Goal: Information Seeking & Learning: Learn about a topic

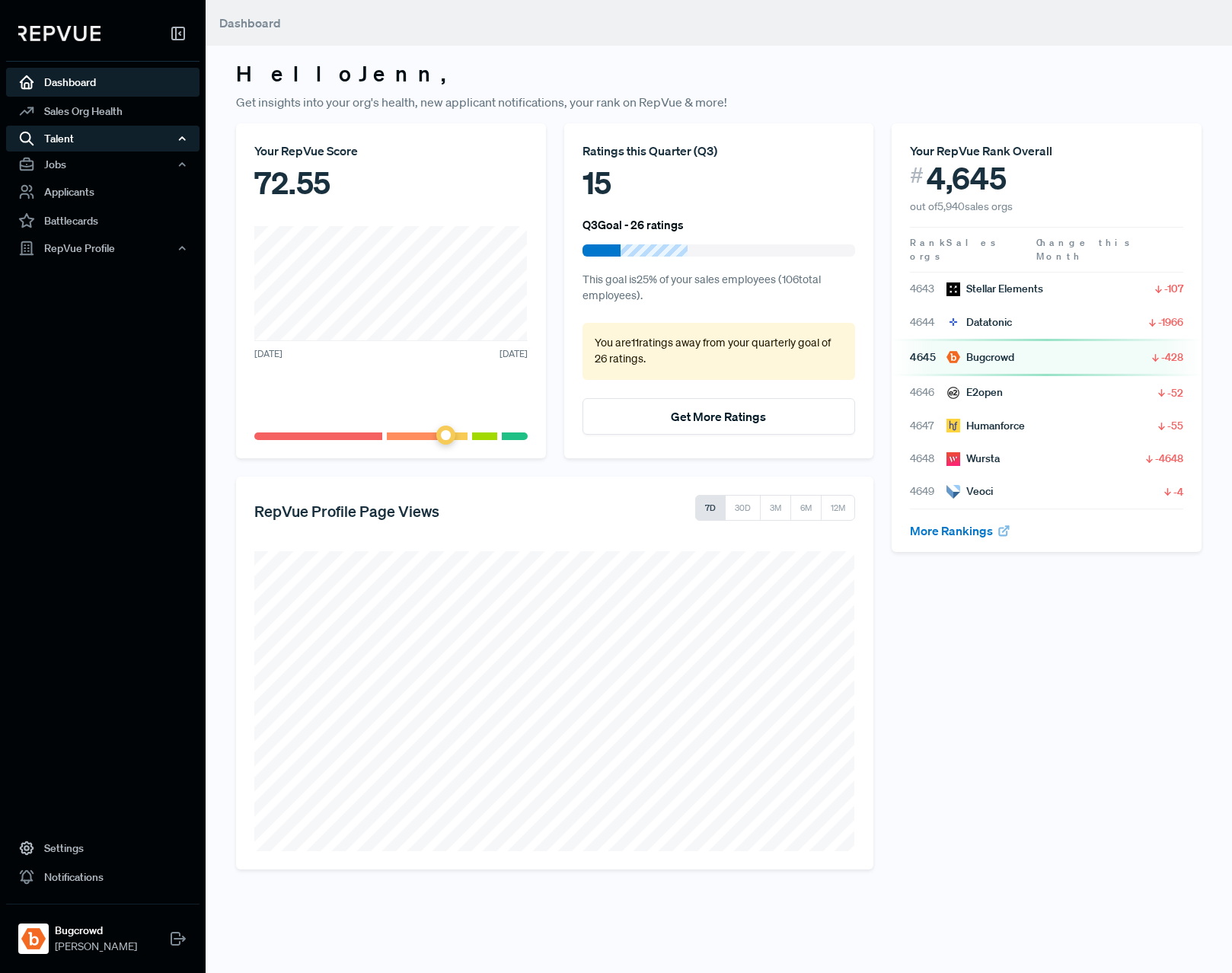
click at [87, 135] on div "Talent" at bounding box center [103, 139] width 194 height 26
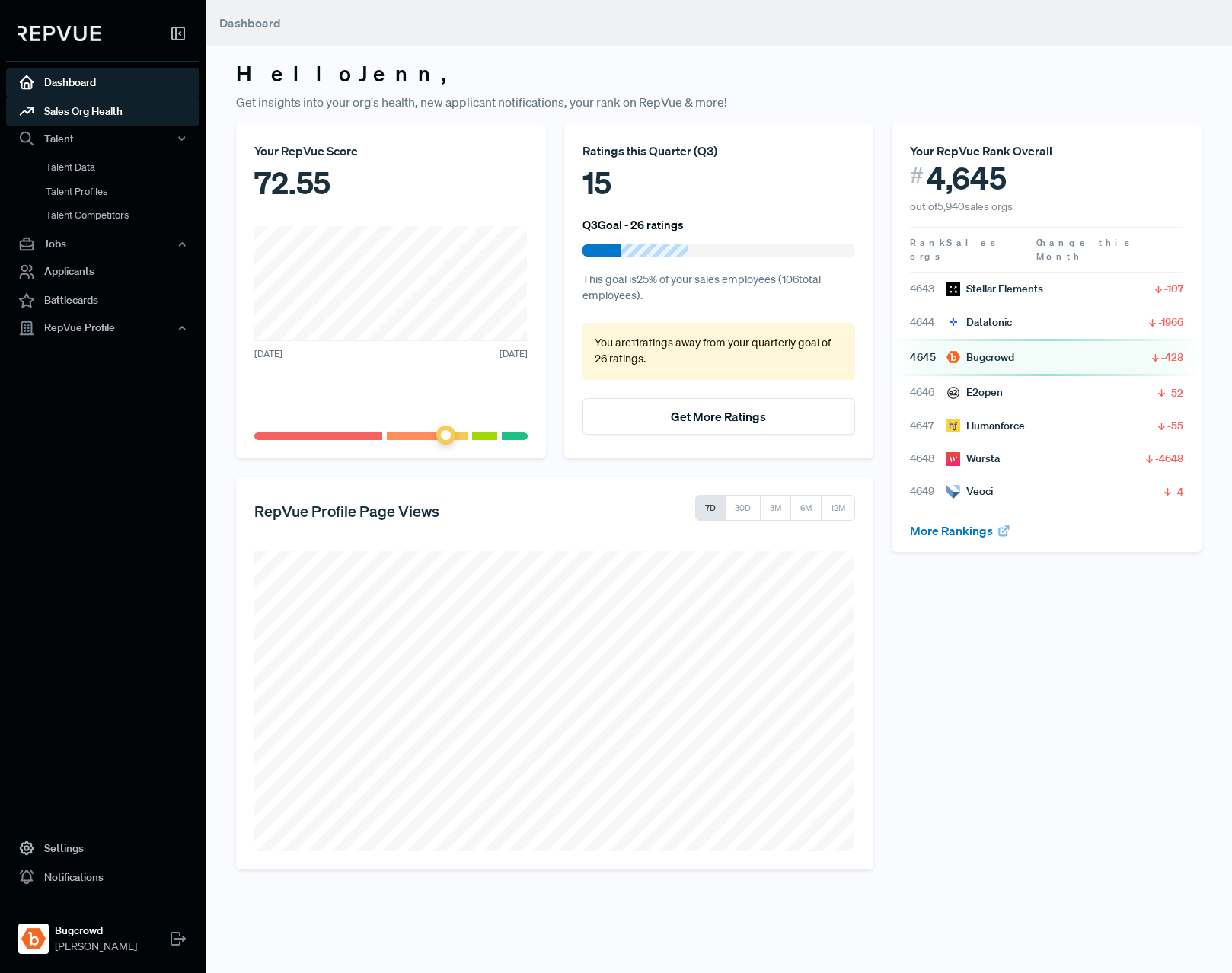
click at [91, 113] on link "Sales Org Health" at bounding box center [103, 111] width 194 height 29
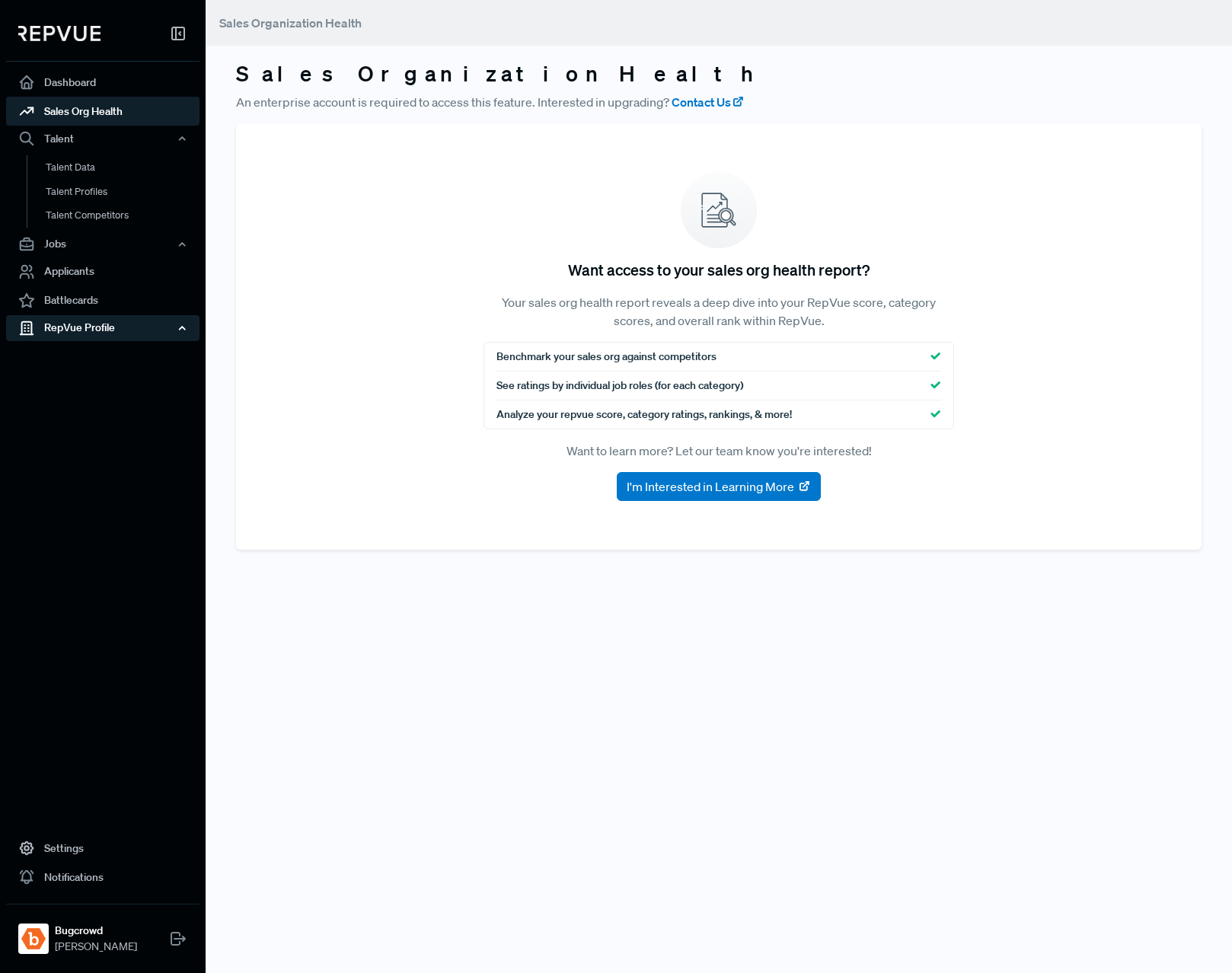
click at [67, 336] on div "RepVue Profile" at bounding box center [103, 328] width 194 height 26
click at [72, 377] on link "Reviews" at bounding box center [123, 380] width 194 height 24
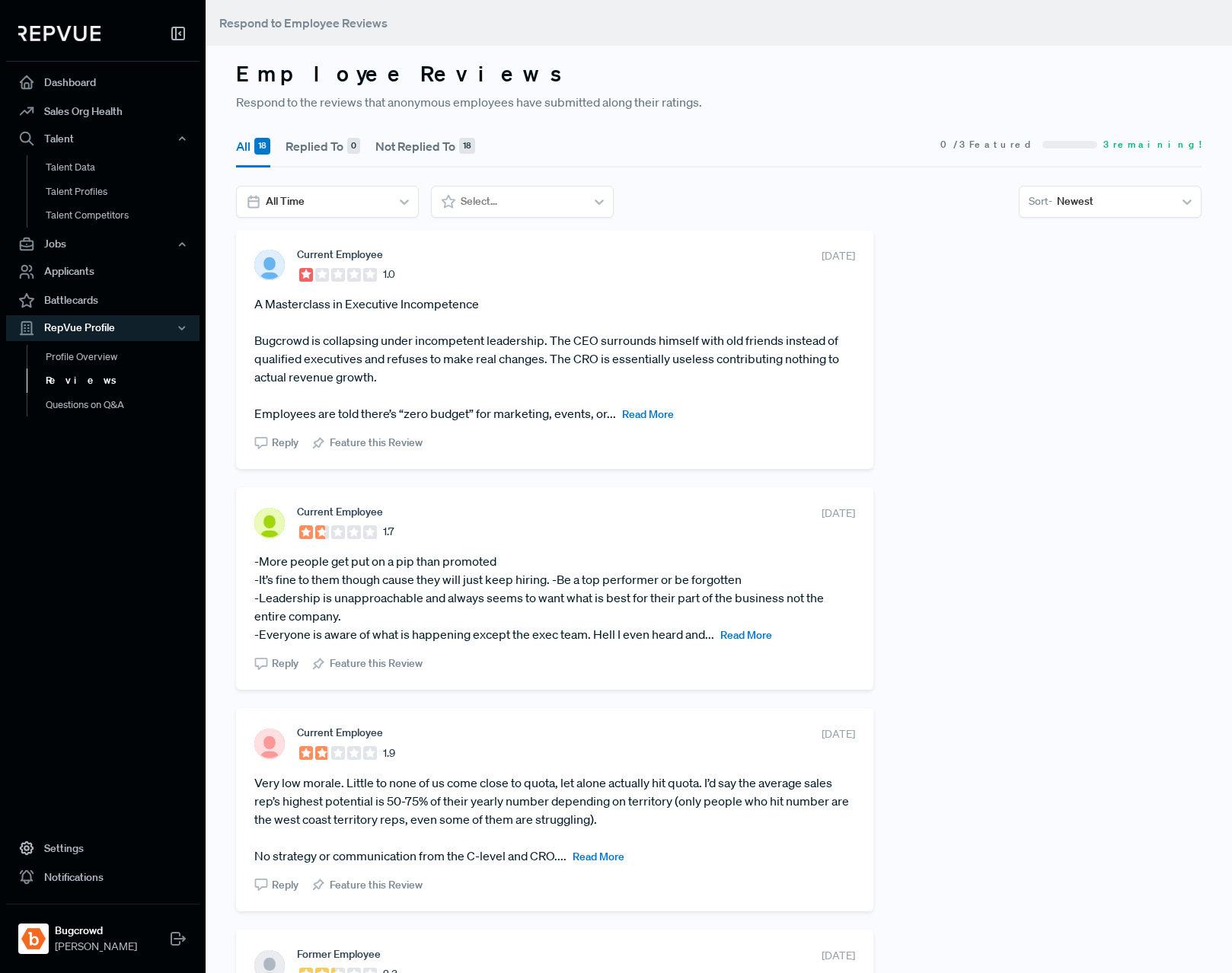
click at [630, 413] on span "Read More" at bounding box center [648, 414] width 52 height 14
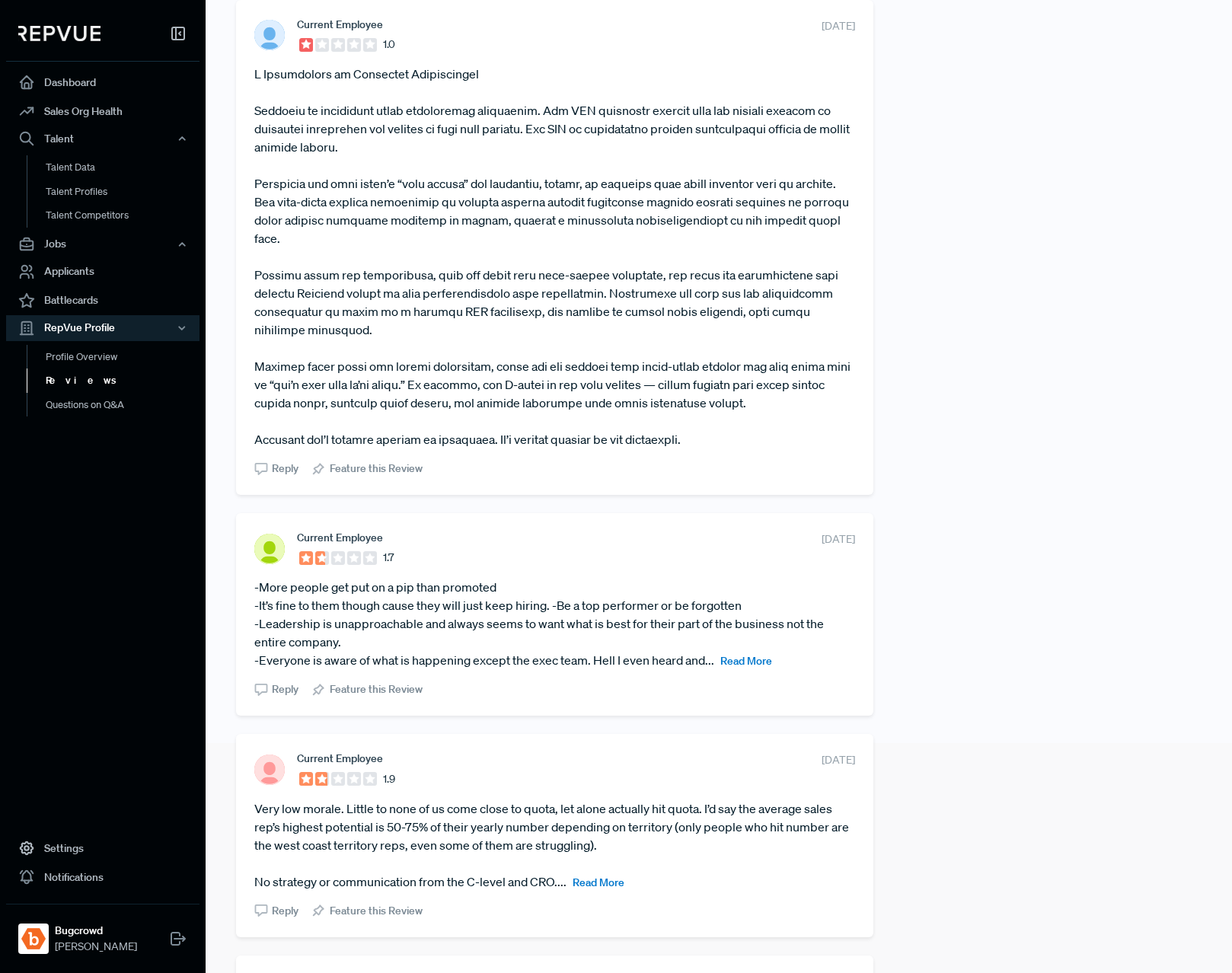
scroll to position [250, 0]
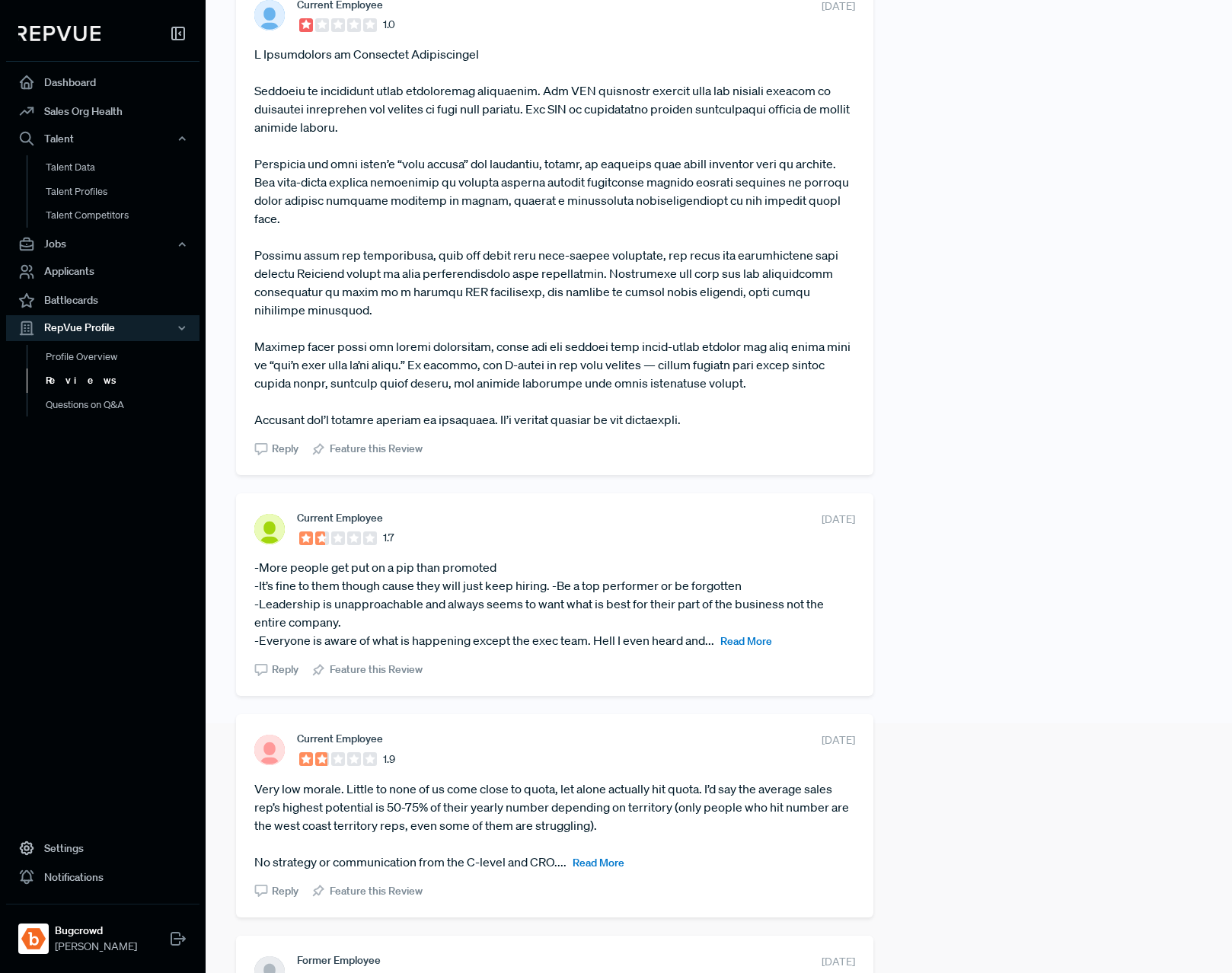
click at [759, 611] on article "-More people get put on a pip than promoted -It’s fine to them though cause the…" at bounding box center [555, 604] width 600 height 91
click at [757, 634] on span "Read More" at bounding box center [746, 641] width 52 height 14
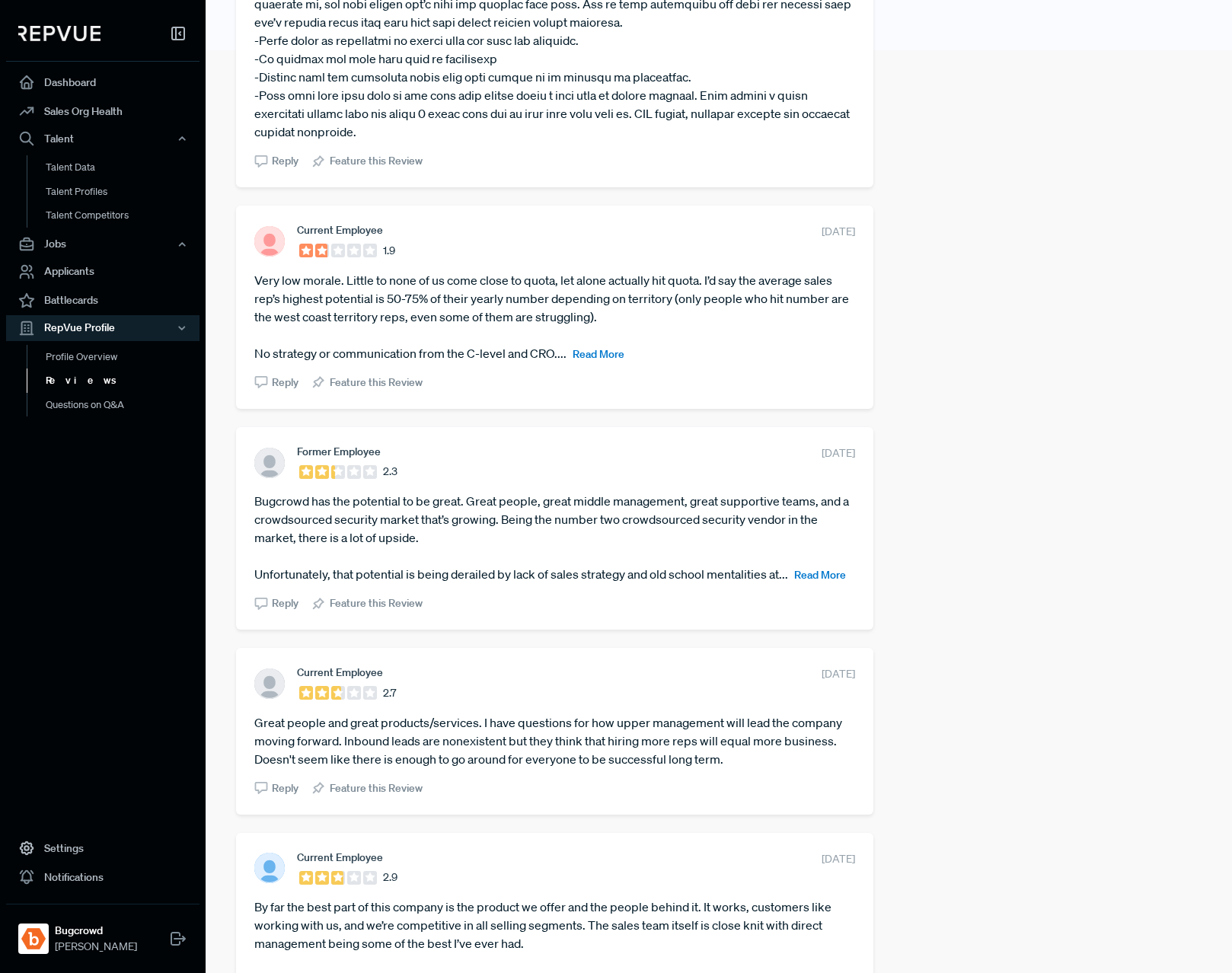
scroll to position [919, 0]
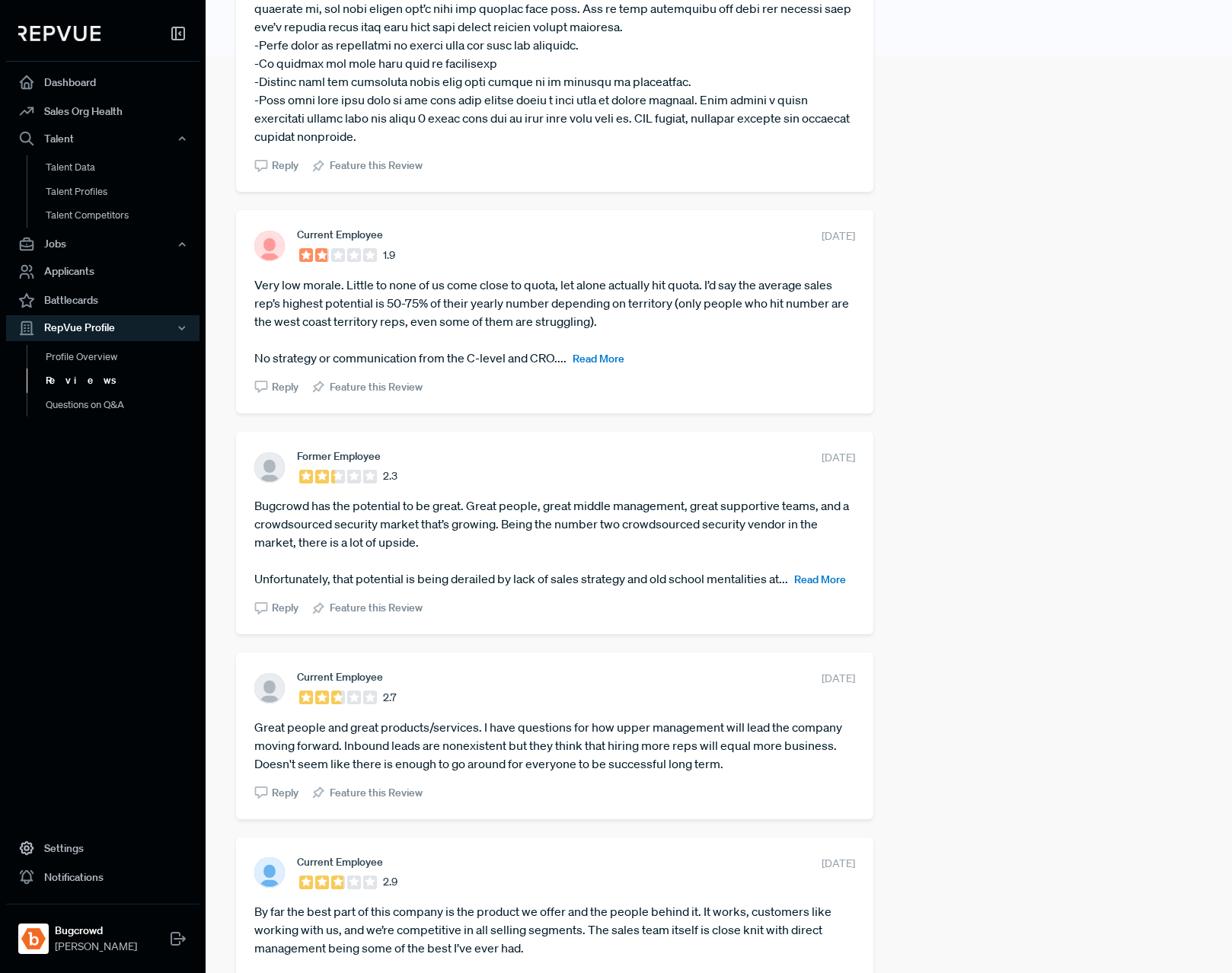
click at [600, 352] on span "Read More" at bounding box center [598, 358] width 52 height 14
